Goal: Task Accomplishment & Management: Complete application form

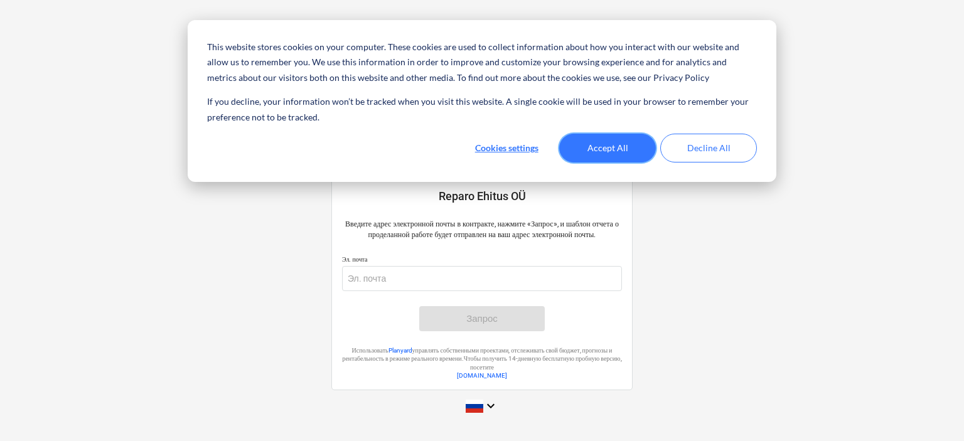
click at [589, 148] on button "Accept All" at bounding box center [607, 148] width 97 height 29
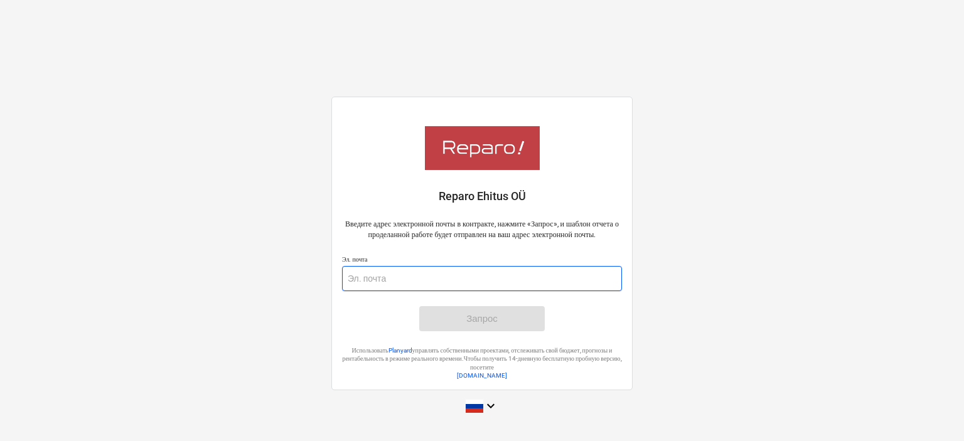
click at [462, 289] on input "email" at bounding box center [482, 278] width 280 height 25
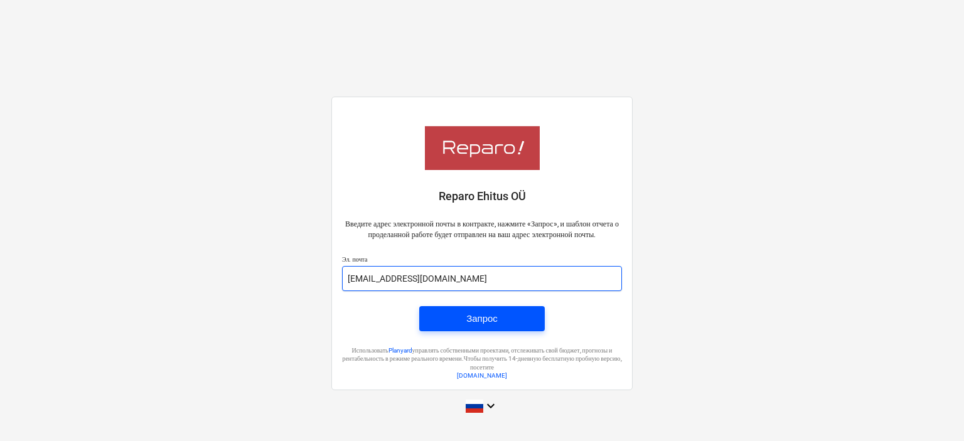
type input "[EMAIL_ADDRESS][DOMAIN_NAME]"
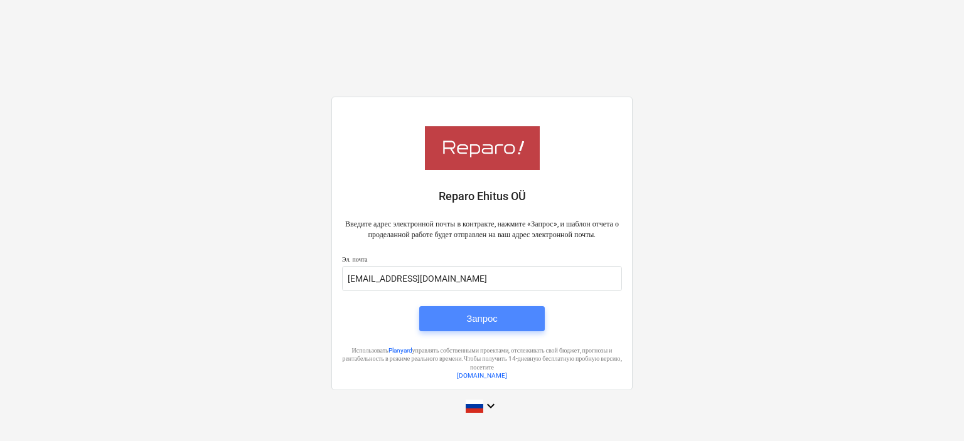
click at [476, 316] on div "Запрос" at bounding box center [481, 319] width 31 height 16
